Goal: Information Seeking & Learning: Learn about a topic

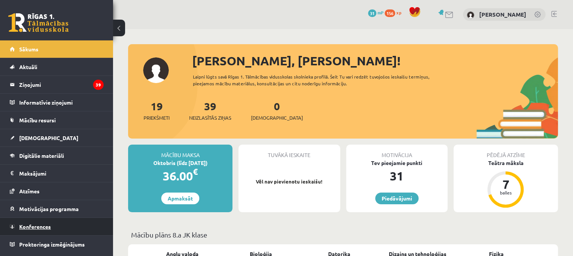
click at [43, 224] on span "Konferences" at bounding box center [35, 226] width 32 height 7
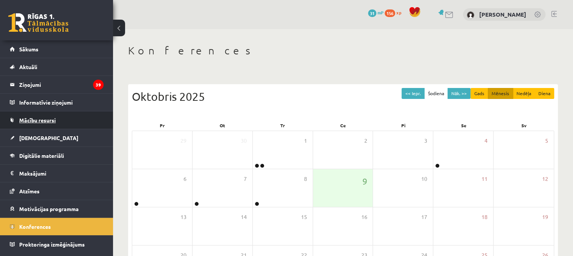
click at [58, 119] on link "Mācību resursi" at bounding box center [57, 119] width 94 height 17
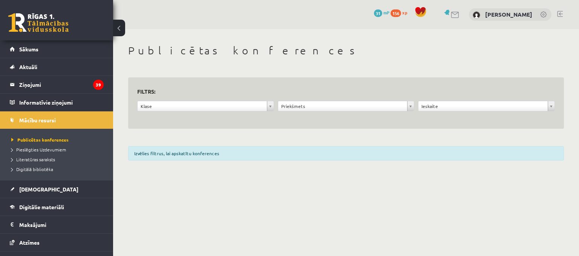
click at [205, 150] on div "Izvēlies filtrus, lai apskatītu konferences" at bounding box center [346, 153] width 436 height 14
click at [236, 100] on form "**********" at bounding box center [346, 103] width 418 height 34
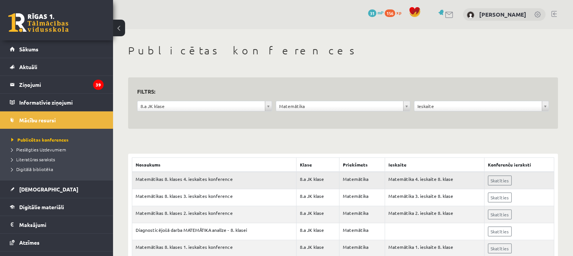
scroll to position [23, 0]
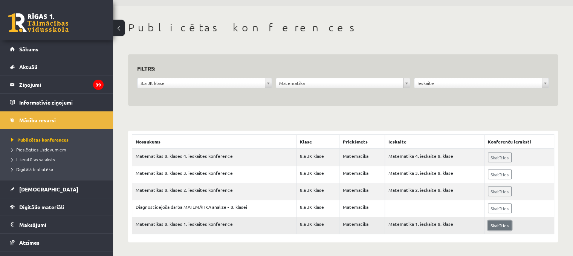
click at [501, 228] on link "Skatīties" at bounding box center [500, 225] width 24 height 10
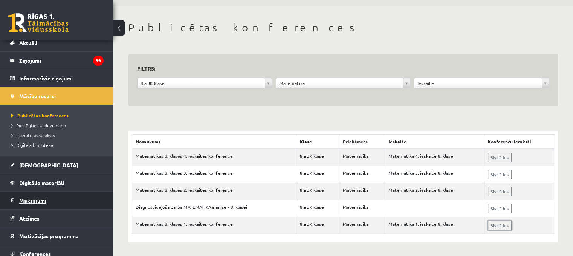
scroll to position [47, 0]
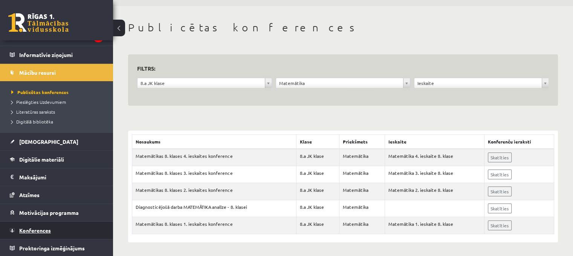
click at [42, 225] on link "Konferences" at bounding box center [57, 229] width 94 height 17
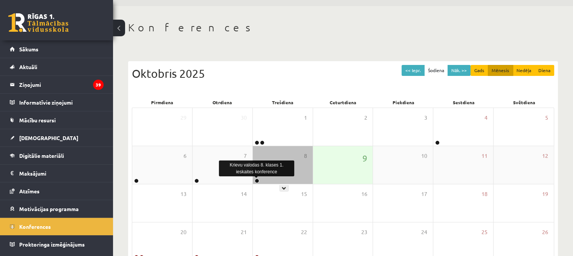
click at [256, 180] on link at bounding box center [257, 180] width 5 height 5
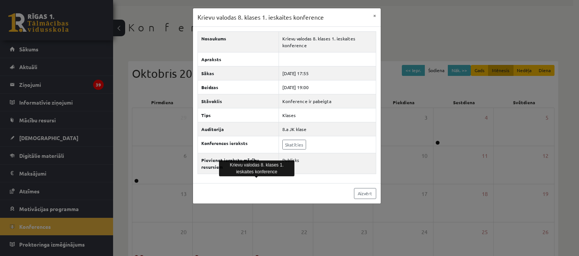
click at [238, 203] on div "Krievu valodas 8. klases 1. ieskaites konference × Nosaukums Krievu valodas 8. …" at bounding box center [289, 128] width 579 height 256
